Goal: Navigation & Orientation: Find specific page/section

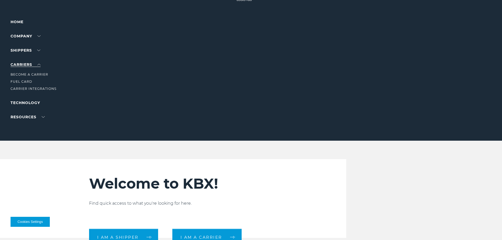
scroll to position [26, 0]
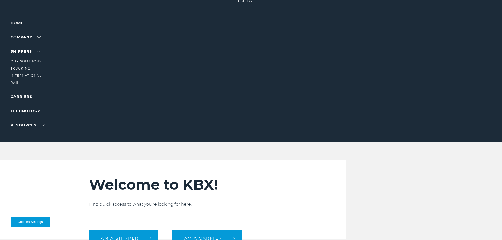
click at [27, 74] on link "International" at bounding box center [26, 76] width 31 height 4
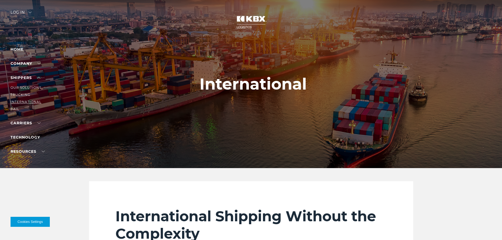
click at [30, 100] on link "International" at bounding box center [26, 102] width 31 height 4
